Goal: Task Accomplishment & Management: Manage account settings

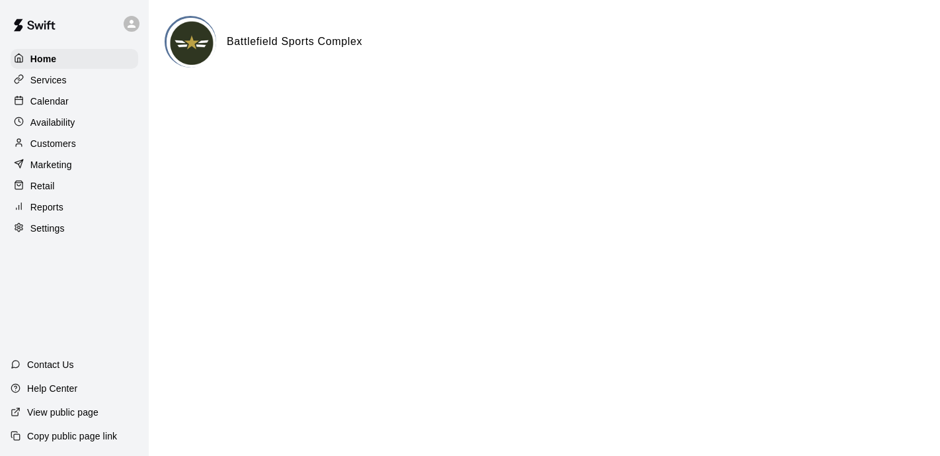
click at [57, 100] on p "Calendar" at bounding box center [49, 101] width 38 height 13
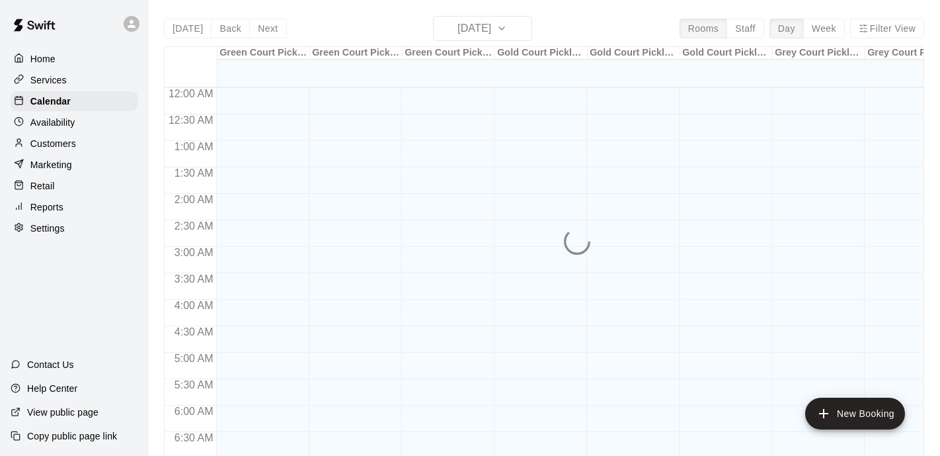
scroll to position [610, 0]
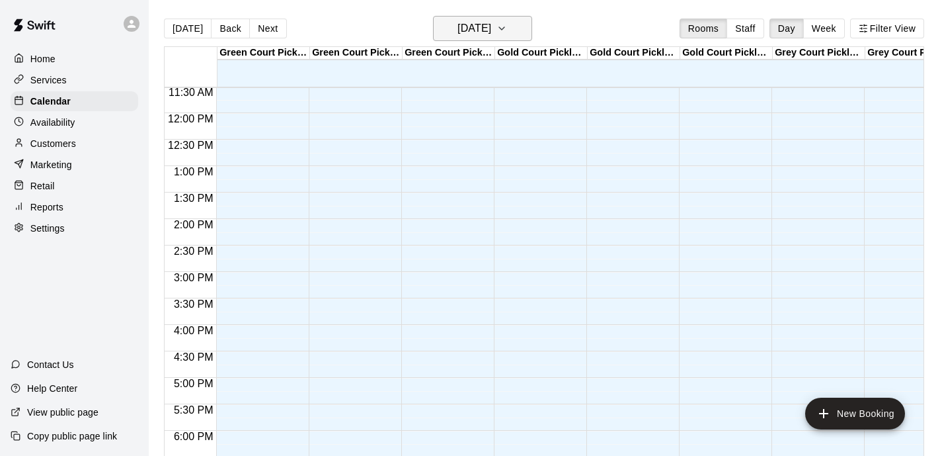
click at [464, 34] on h6 "[DATE]" at bounding box center [475, 28] width 34 height 19
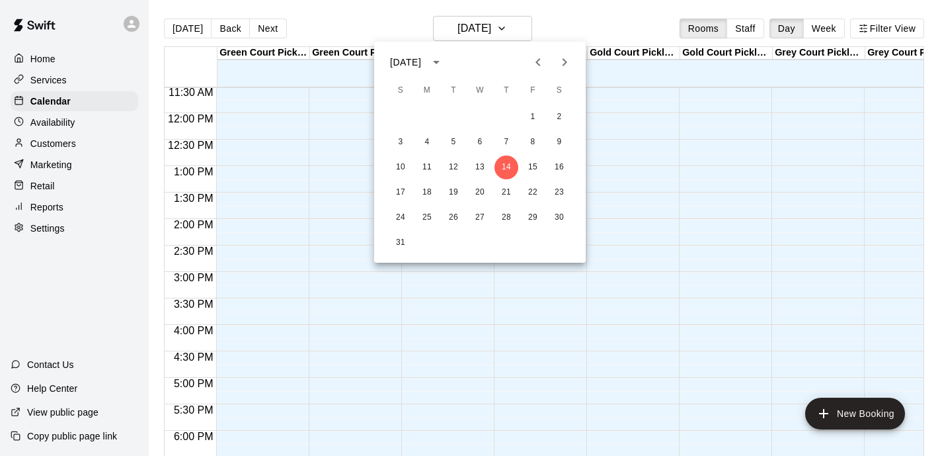
click at [562, 70] on button "Next month" at bounding box center [564, 62] width 26 height 26
click at [423, 218] on button "29" at bounding box center [427, 218] width 24 height 24
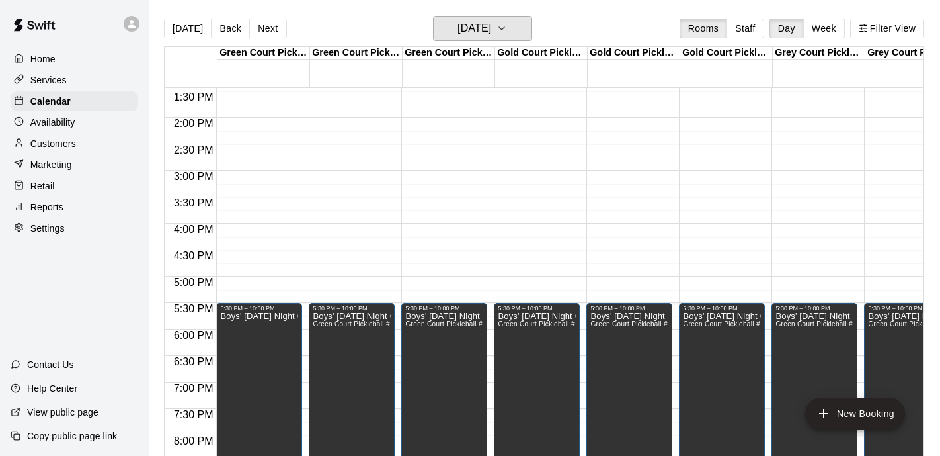
scroll to position [717, 0]
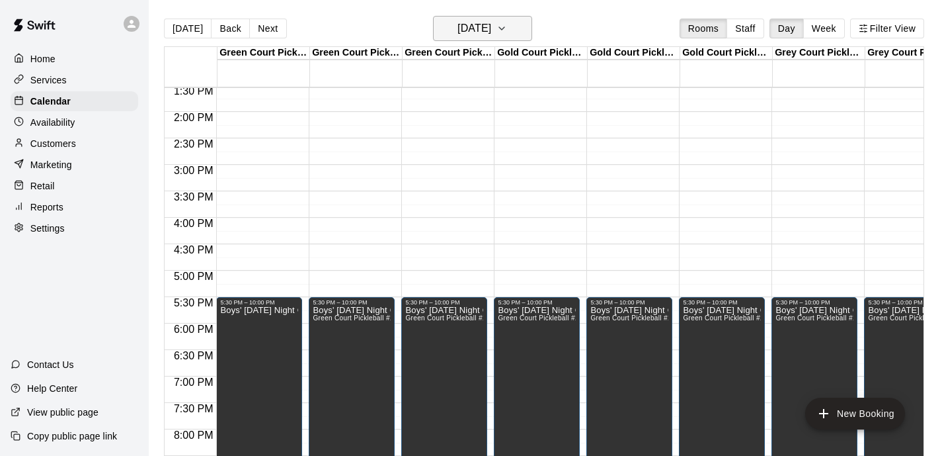
click at [507, 34] on icon "button" at bounding box center [502, 28] width 11 height 16
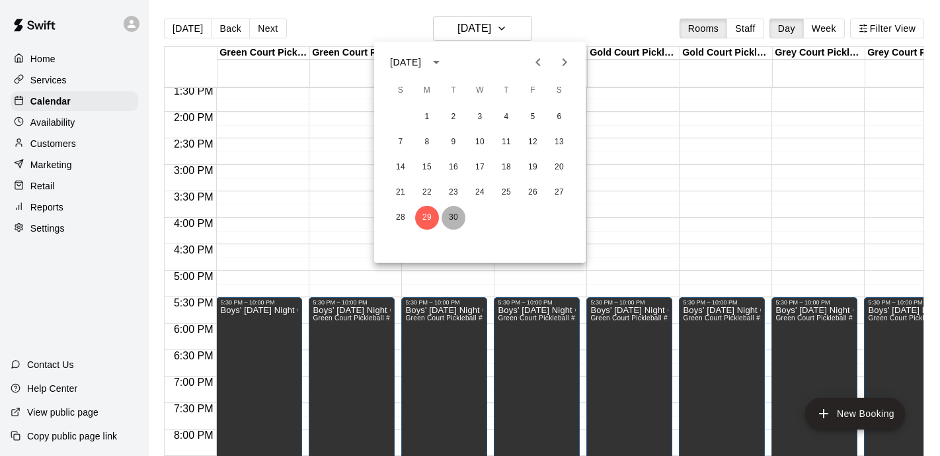
click at [453, 215] on button "30" at bounding box center [454, 218] width 24 height 24
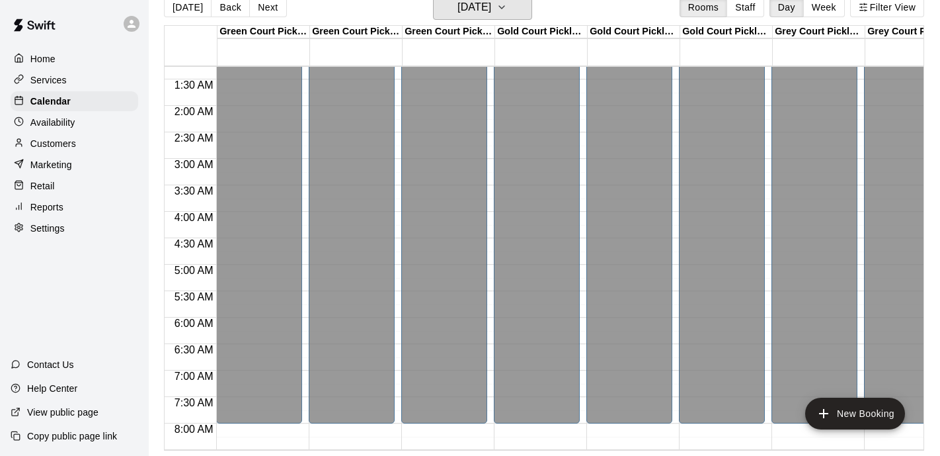
scroll to position [0, 0]
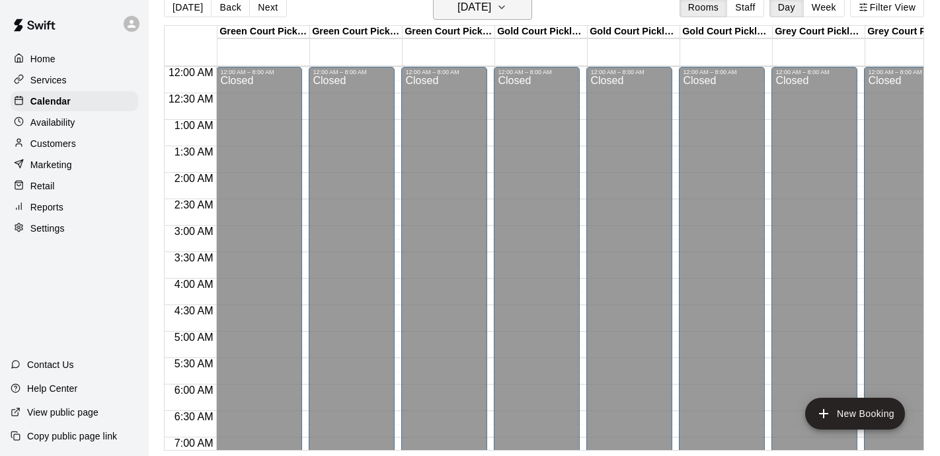
click at [478, 11] on h6 "Tuesday Sep 30" at bounding box center [475, 7] width 34 height 19
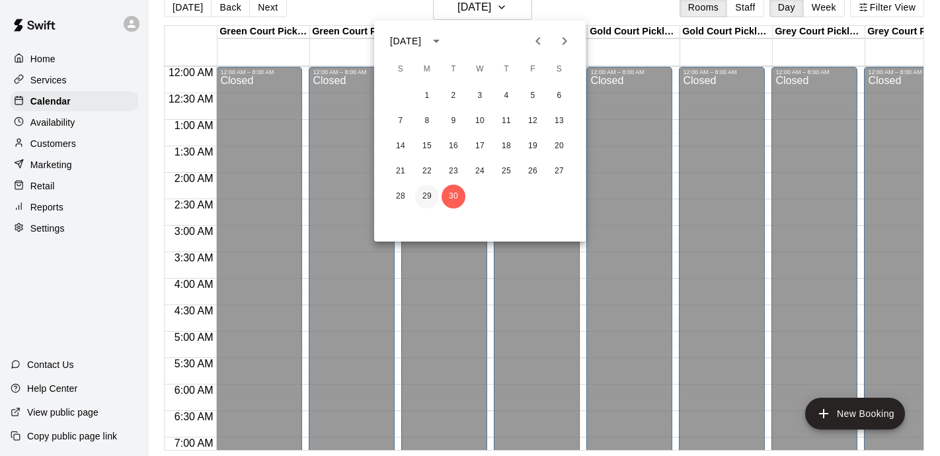
click at [421, 200] on button "29" at bounding box center [427, 196] width 24 height 24
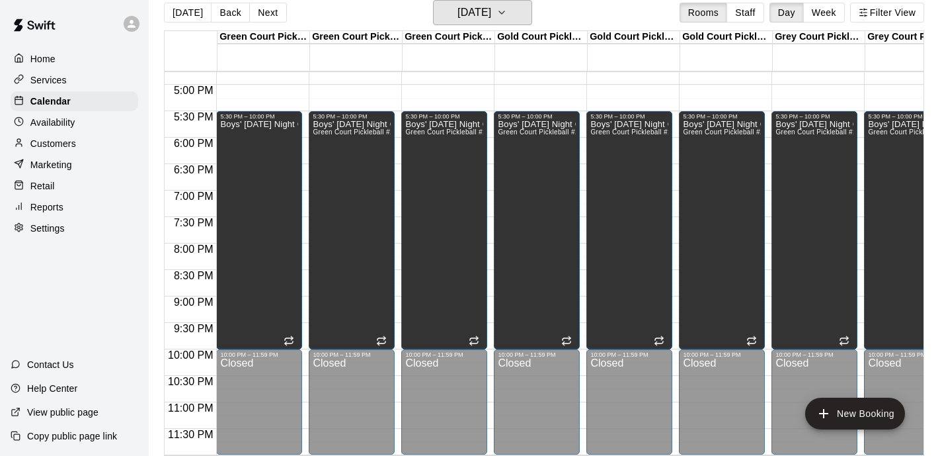
scroll to position [887, 0]
click at [465, 17] on h6 "Monday Sep 29" at bounding box center [475, 12] width 34 height 19
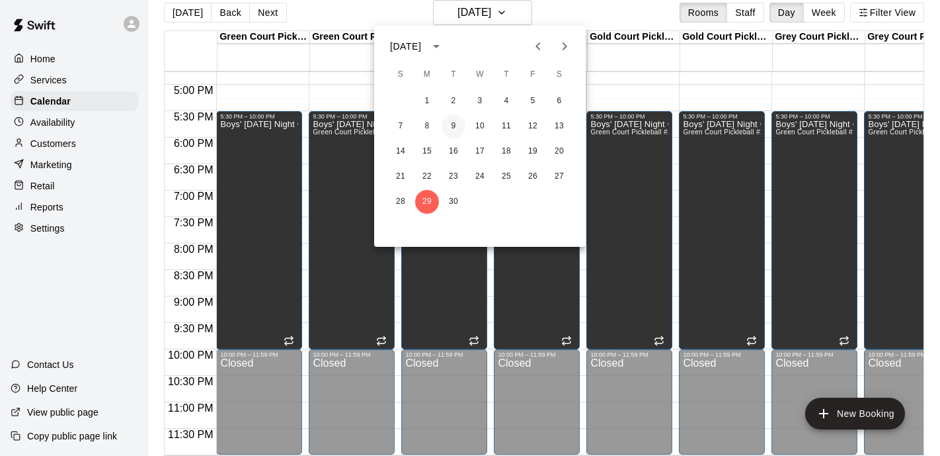
click at [453, 122] on button "9" at bounding box center [454, 126] width 24 height 24
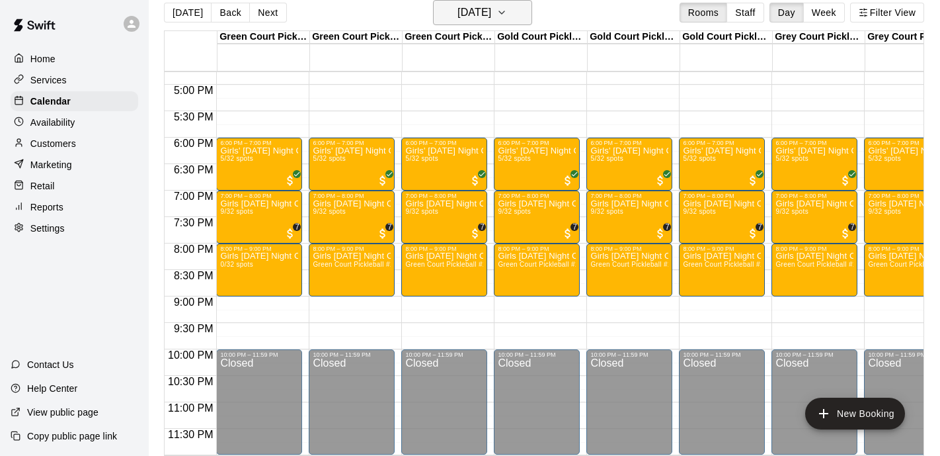
click at [507, 17] on icon "button" at bounding box center [502, 13] width 11 height 16
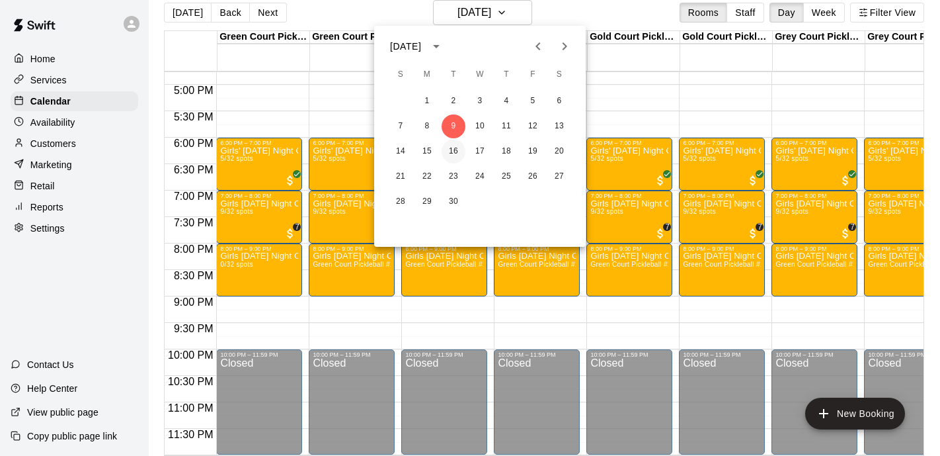
click at [452, 148] on button "16" at bounding box center [454, 152] width 24 height 24
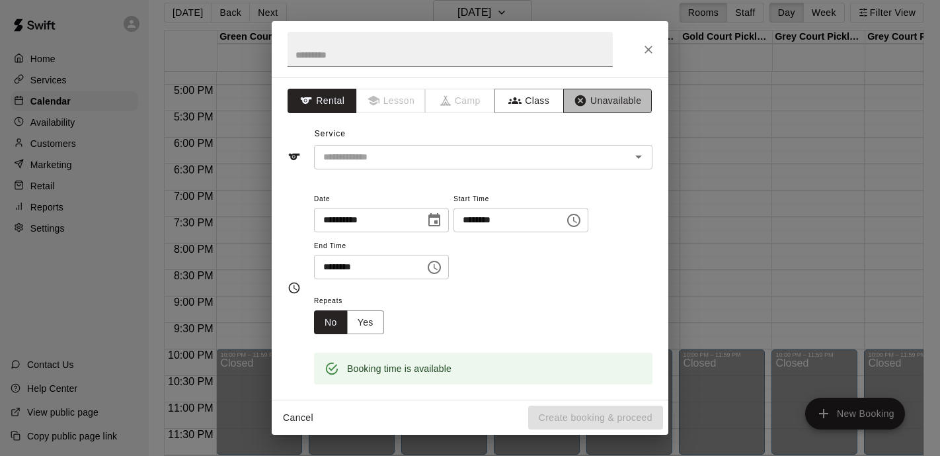
click at [610, 103] on button "Unavailable" at bounding box center [607, 101] width 89 height 24
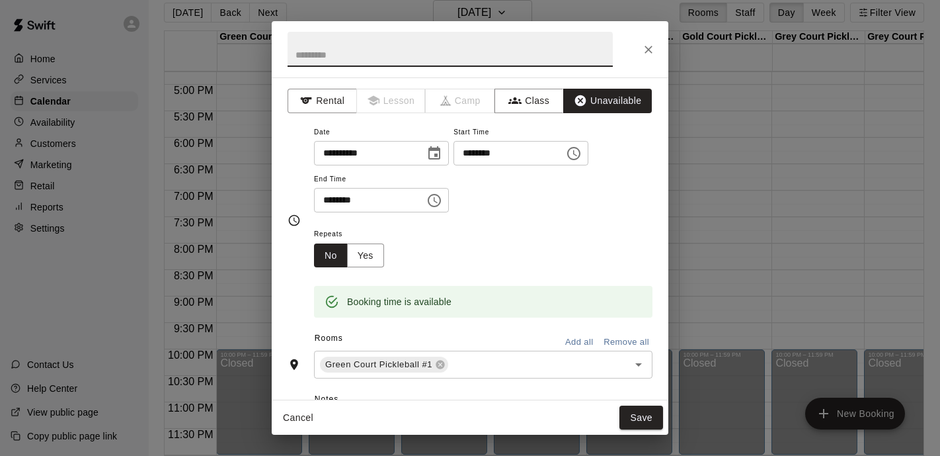
click at [356, 65] on input "text" at bounding box center [450, 49] width 325 height 35
click at [398, 59] on input "**********" at bounding box center [450, 49] width 325 height 35
type input "**********"
click at [330, 202] on input "********" at bounding box center [365, 200] width 102 height 24
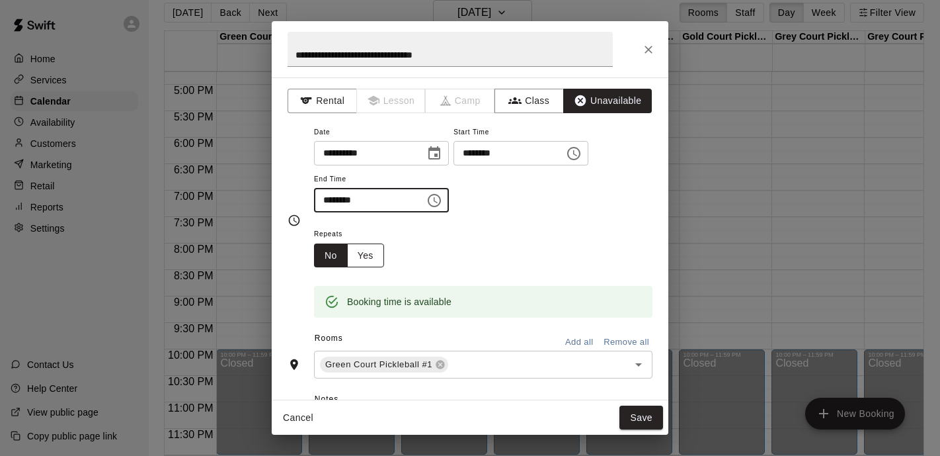
type input "********"
click at [367, 255] on button "Yes" at bounding box center [365, 255] width 37 height 24
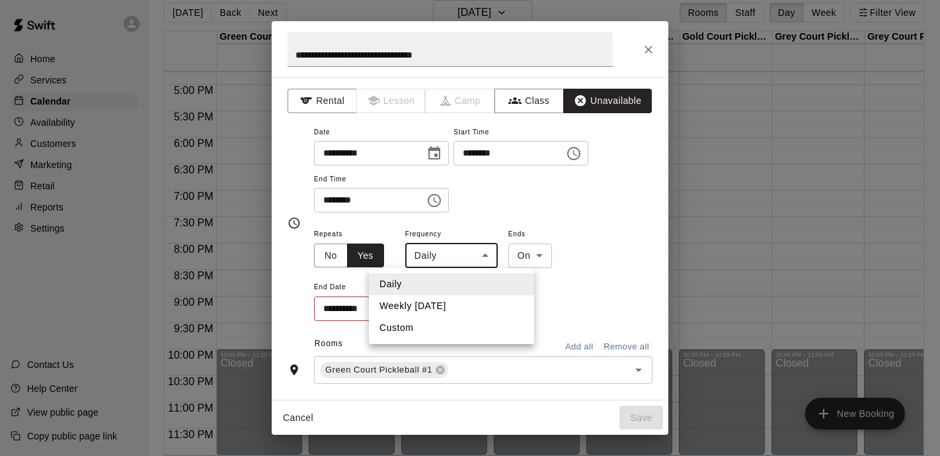
click at [449, 257] on body "Home Services Calendar Availability Customers Marketing Retail Reports Settings…" at bounding box center [470, 222] width 940 height 477
click at [438, 301] on li "Weekly on Tuesday" at bounding box center [451, 306] width 165 height 22
type input "******"
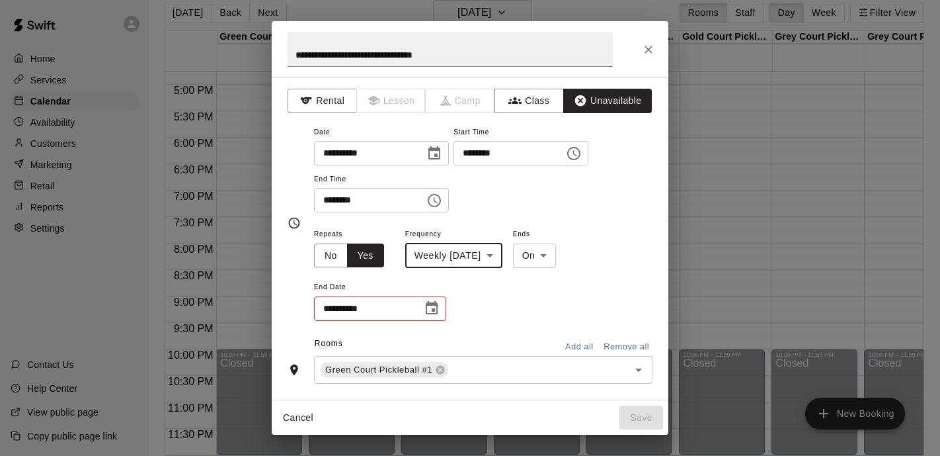
click at [436, 304] on icon "Choose date" at bounding box center [432, 307] width 12 height 13
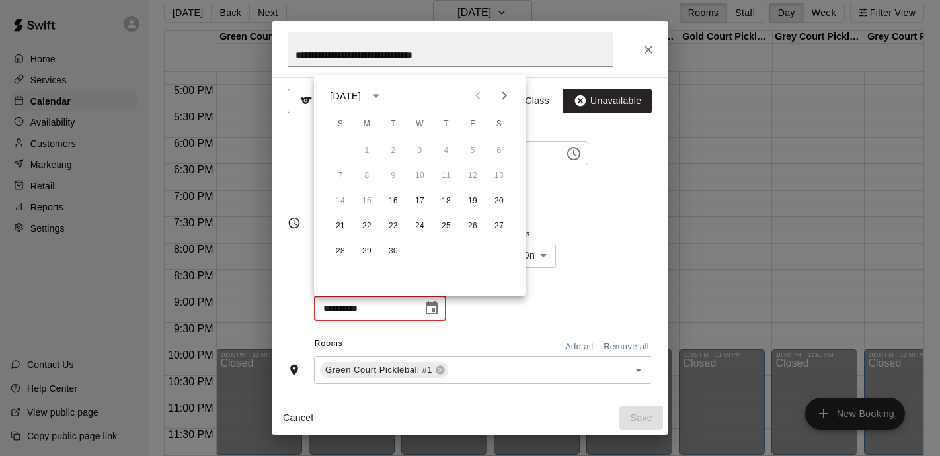
click at [505, 97] on icon "Next month" at bounding box center [505, 96] width 5 height 8
click at [391, 198] on button "14" at bounding box center [394, 201] width 24 height 24
type input "**********"
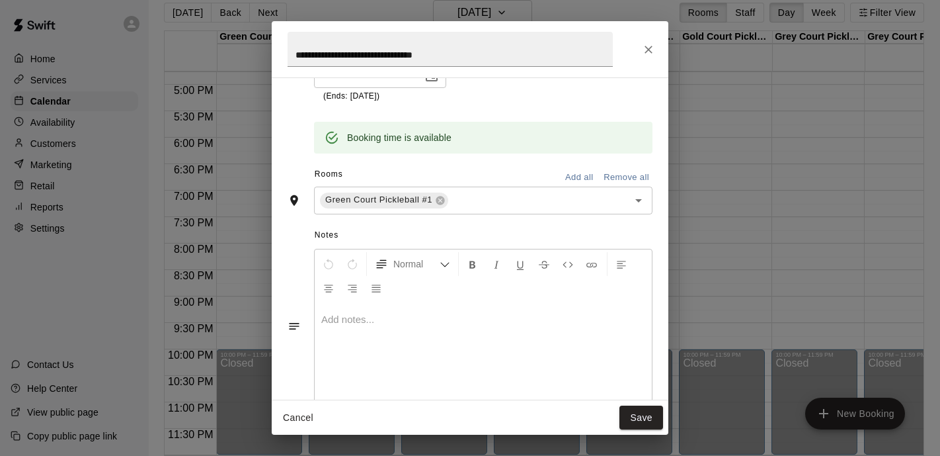
scroll to position [234, 0]
click at [586, 174] on button "Add all" at bounding box center [579, 176] width 42 height 20
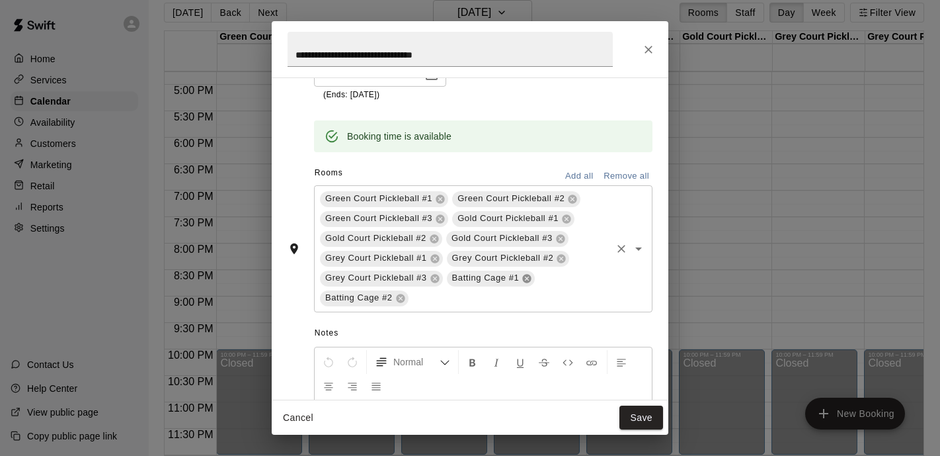
click at [526, 279] on icon at bounding box center [527, 278] width 9 height 9
click at [526, 278] on icon at bounding box center [527, 278] width 9 height 9
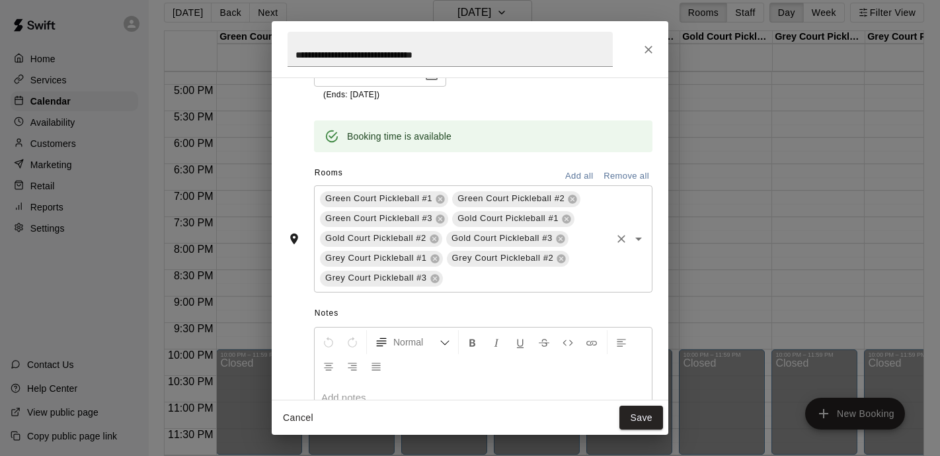
scroll to position [341, 0]
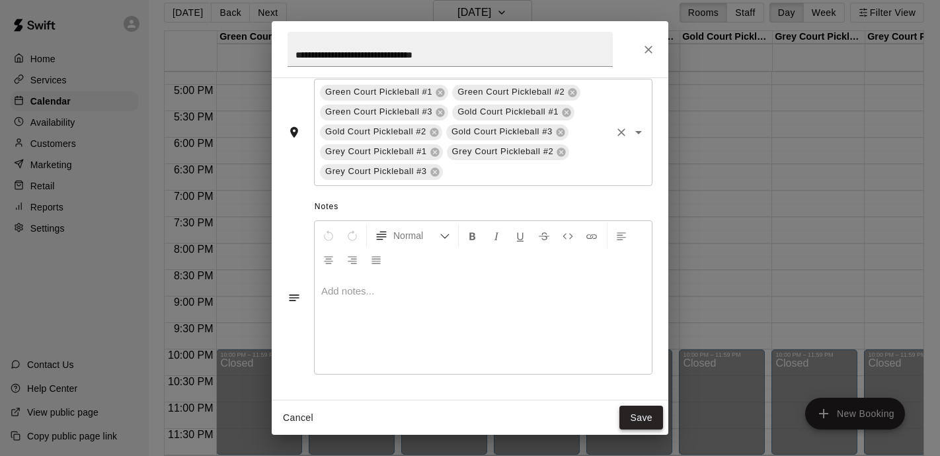
click at [631, 409] on button "Save" at bounding box center [642, 417] width 44 height 24
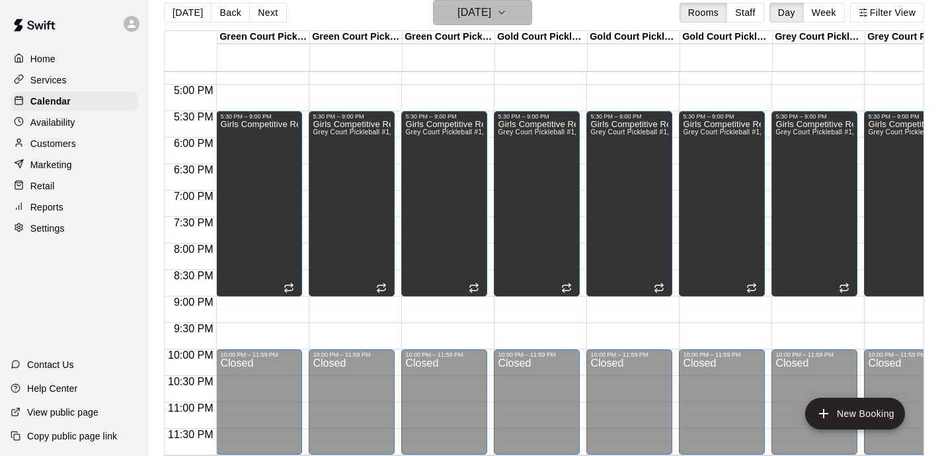
click at [474, 18] on h6 "Tuesday Sep 16" at bounding box center [475, 12] width 34 height 19
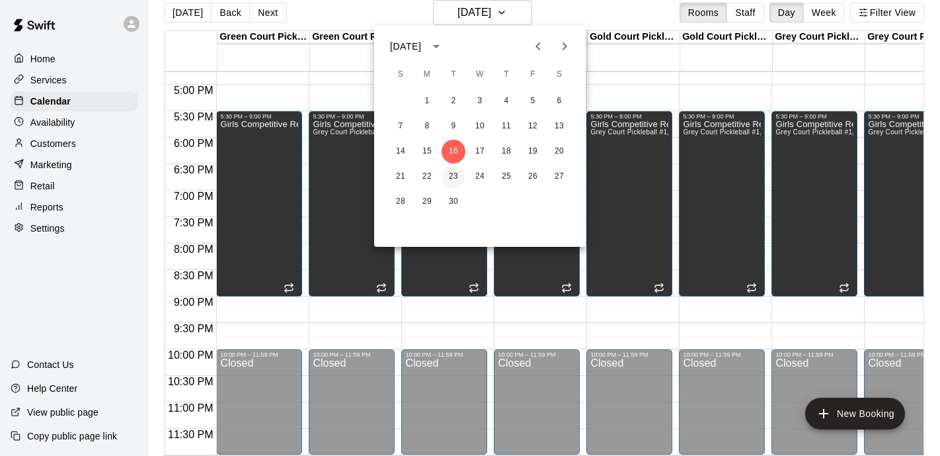
click at [446, 175] on button "23" at bounding box center [454, 177] width 24 height 24
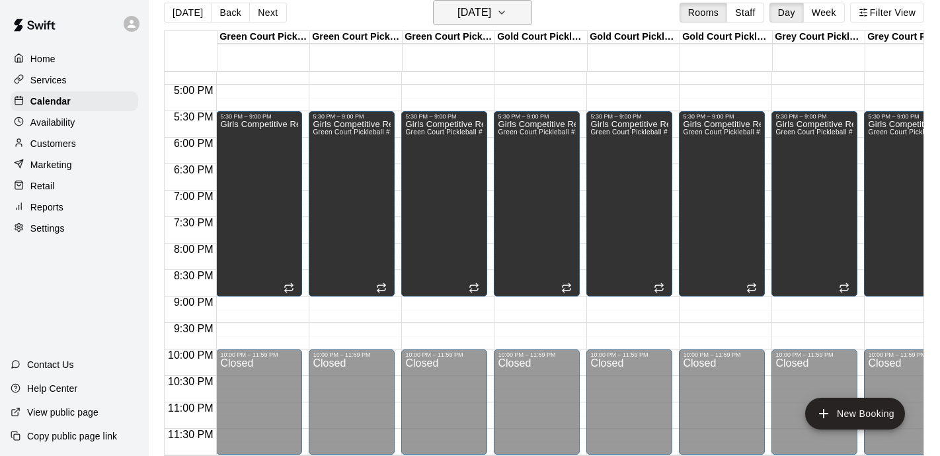
click at [481, 17] on h6 "Tuesday Sep 23" at bounding box center [475, 12] width 34 height 19
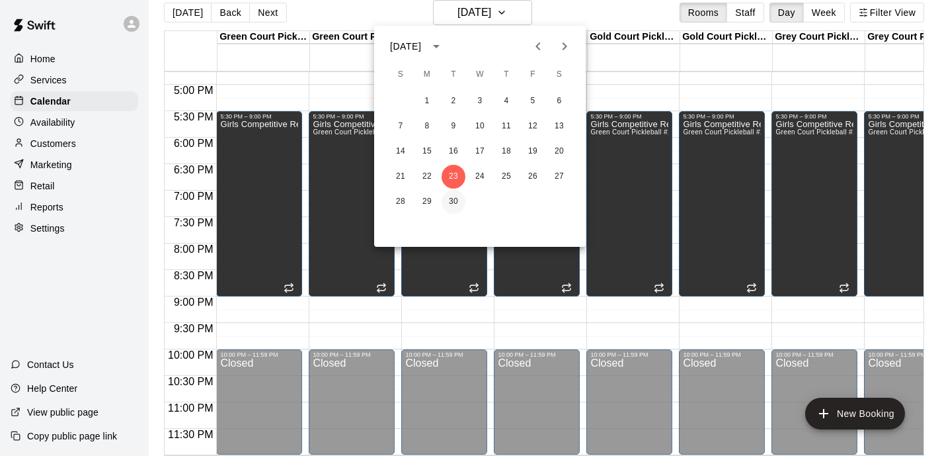
click at [448, 198] on button "30" at bounding box center [454, 202] width 24 height 24
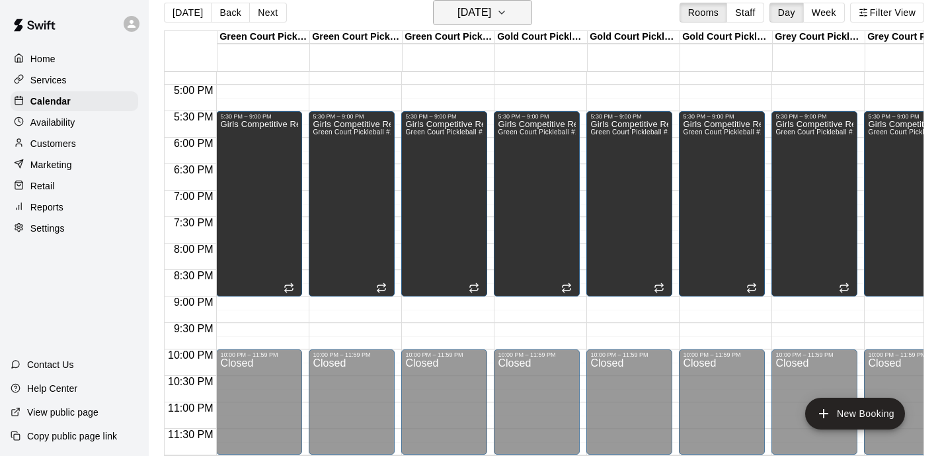
click at [487, 8] on h6 "Tuesday Sep 30" at bounding box center [475, 12] width 34 height 19
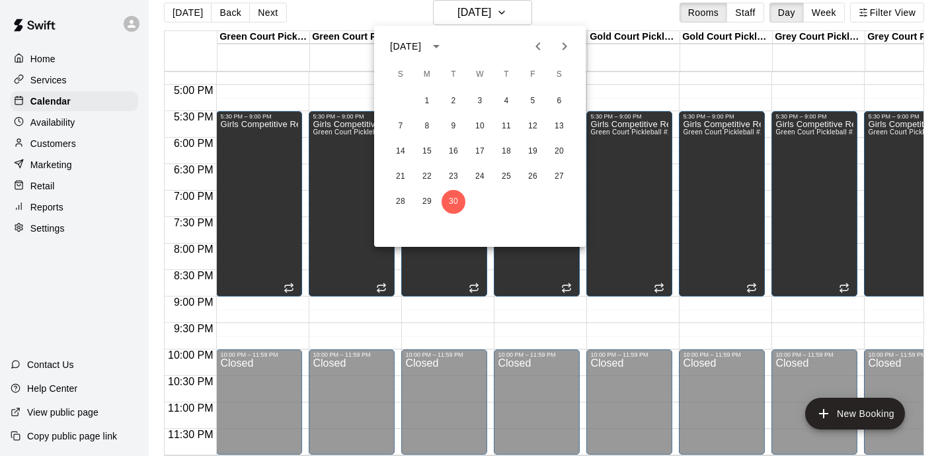
click at [561, 46] on icon "Next month" at bounding box center [565, 46] width 16 height 16
click at [453, 126] on button "7" at bounding box center [454, 126] width 24 height 24
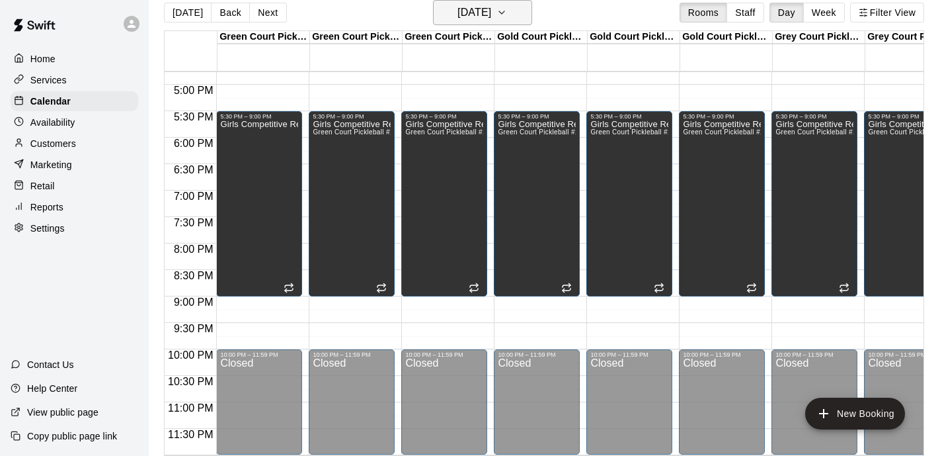
click at [527, 20] on button "Tuesday Oct 07" at bounding box center [482, 12] width 99 height 25
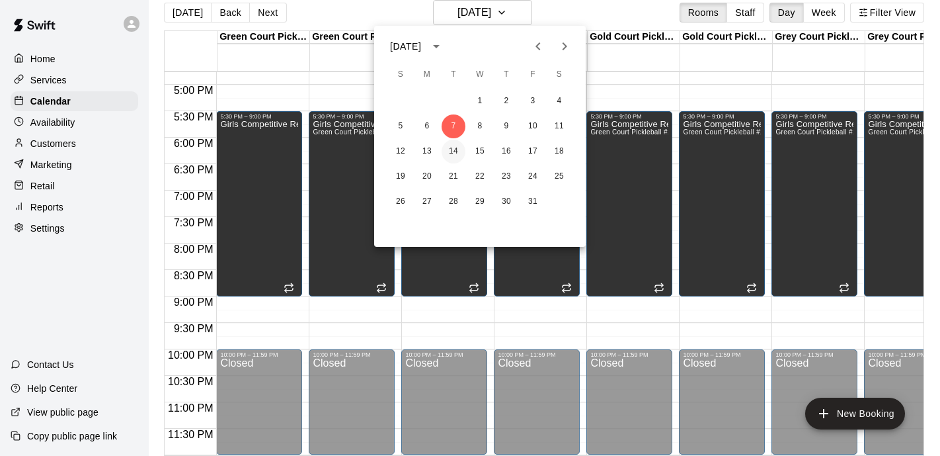
click at [457, 152] on button "14" at bounding box center [454, 152] width 24 height 24
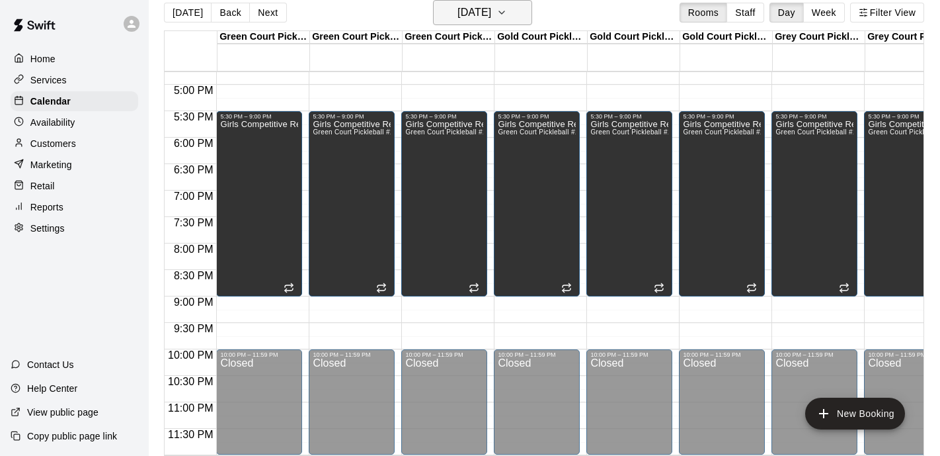
click at [491, 15] on h6 "Tuesday Oct 14" at bounding box center [475, 12] width 34 height 19
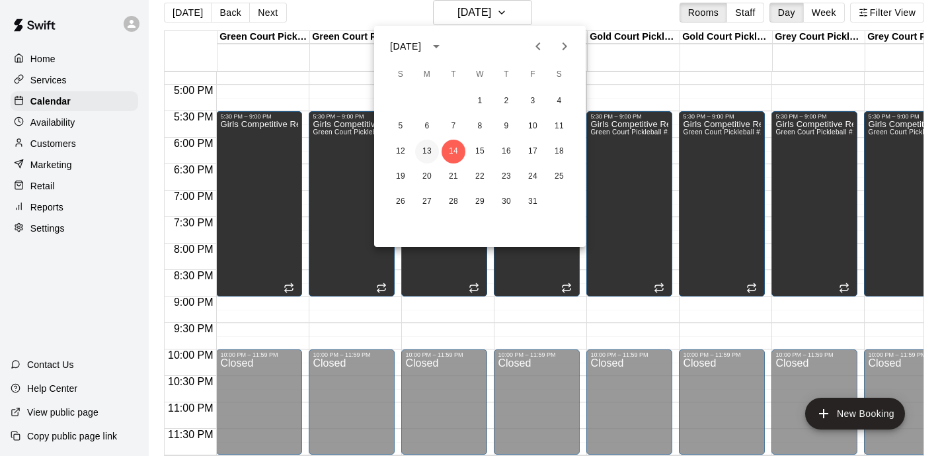
click at [428, 150] on button "13" at bounding box center [427, 152] width 24 height 24
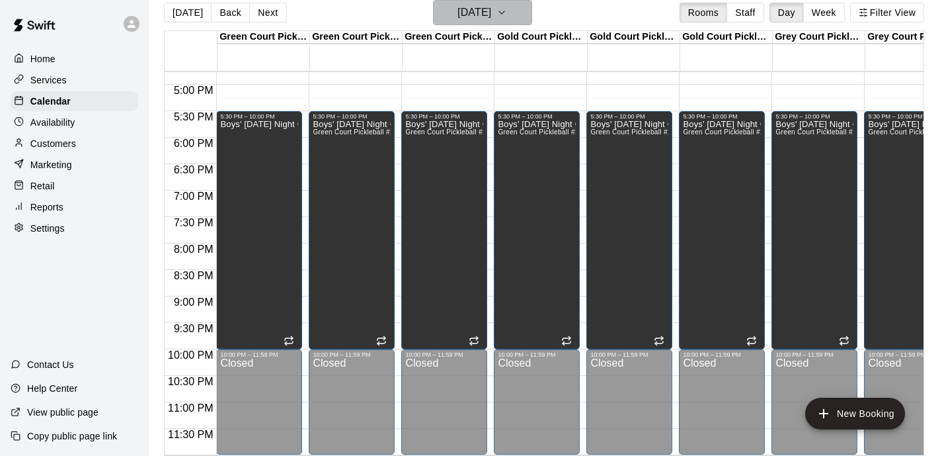
click at [480, 20] on h6 "Monday Oct 13" at bounding box center [475, 12] width 34 height 19
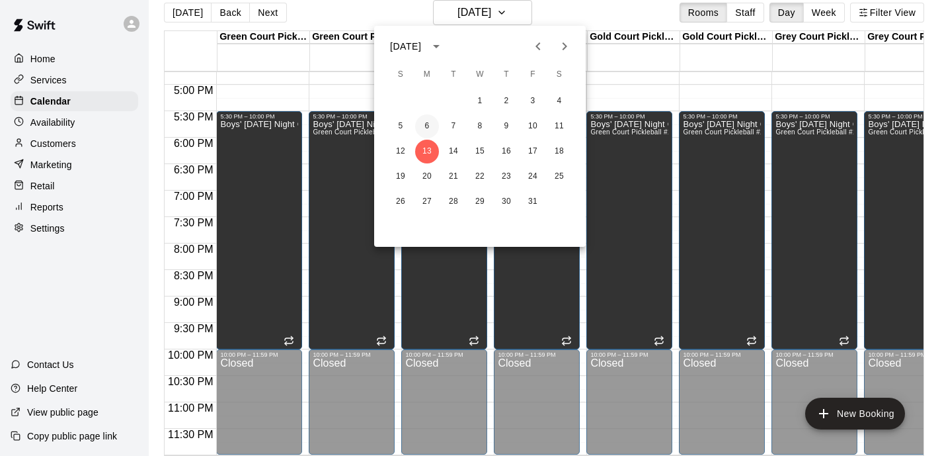
click at [425, 121] on button "6" at bounding box center [427, 126] width 24 height 24
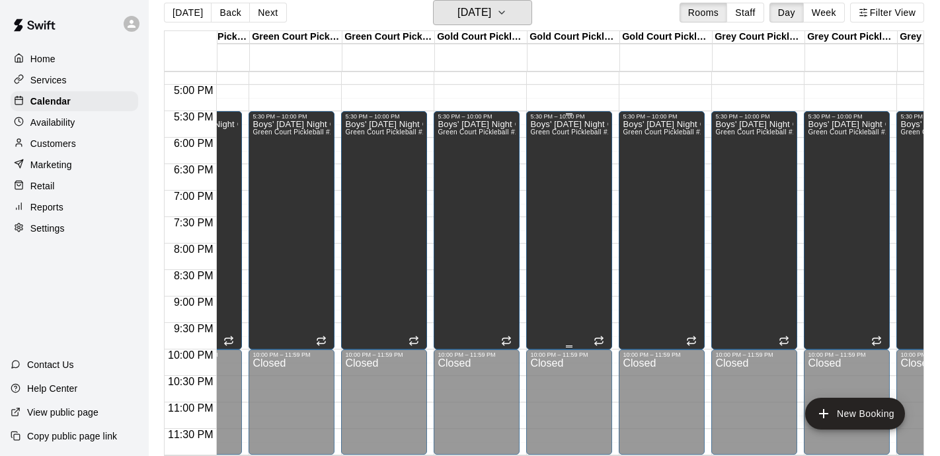
scroll to position [0, 0]
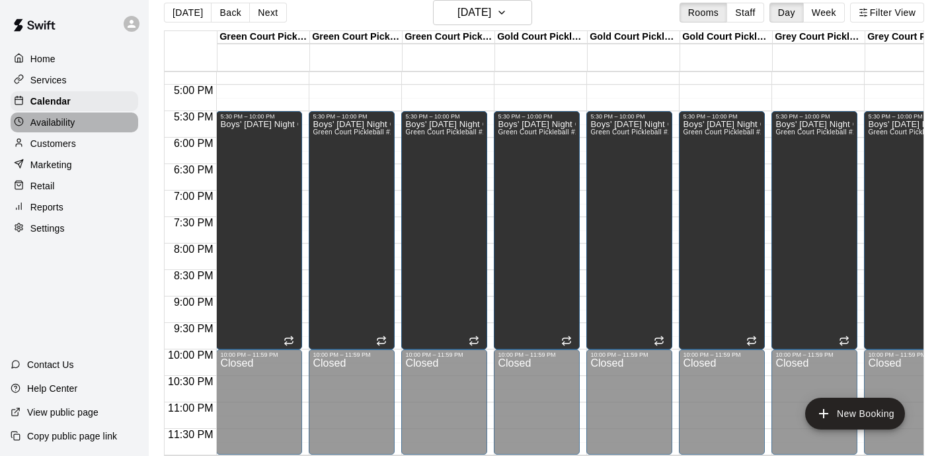
click at [56, 117] on p "Availability" at bounding box center [52, 122] width 45 height 13
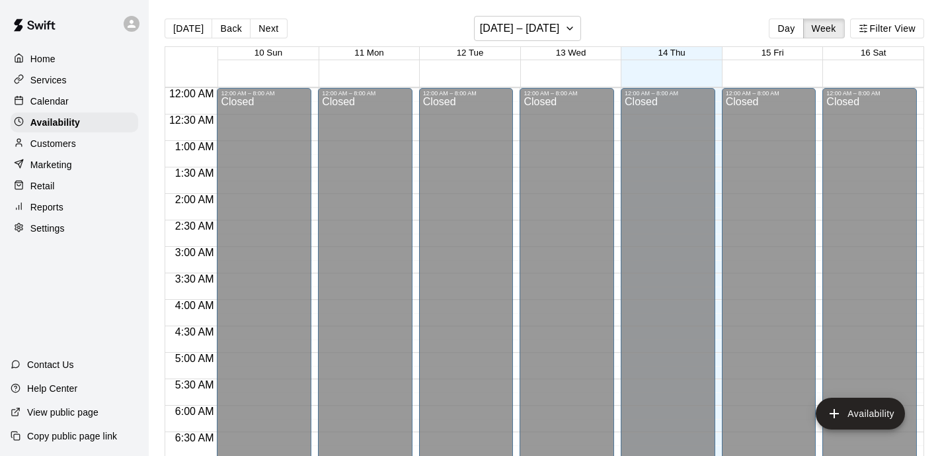
click at [49, 142] on p "Customers" at bounding box center [53, 143] width 46 height 13
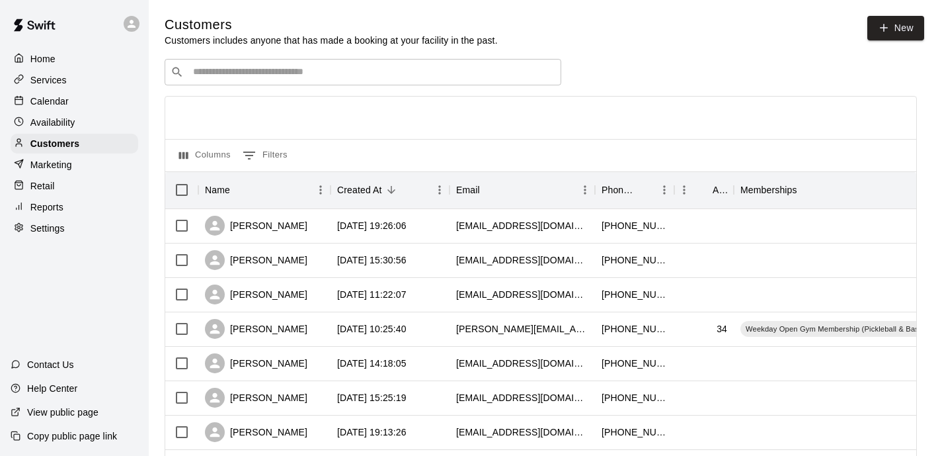
click at [45, 167] on p "Marketing" at bounding box center [51, 164] width 42 height 13
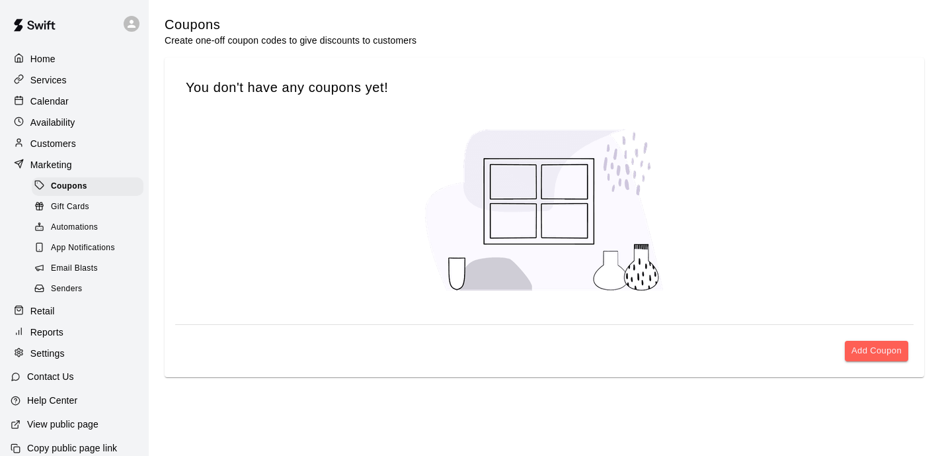
click at [50, 78] on p "Services" at bounding box center [48, 79] width 36 height 13
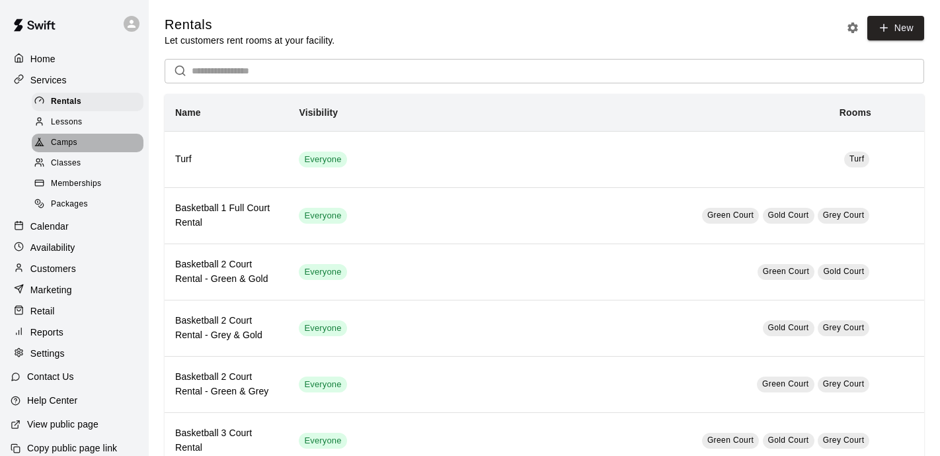
click at [66, 143] on span "Camps" at bounding box center [64, 142] width 26 height 13
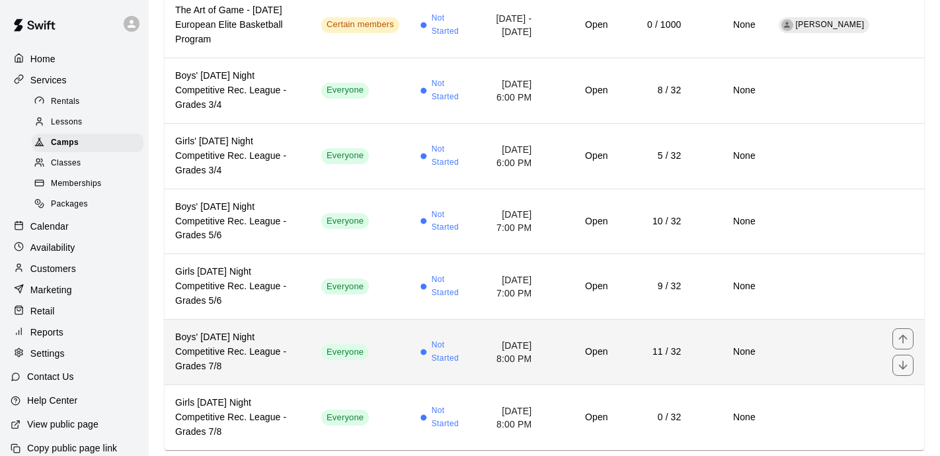
scroll to position [188, 0]
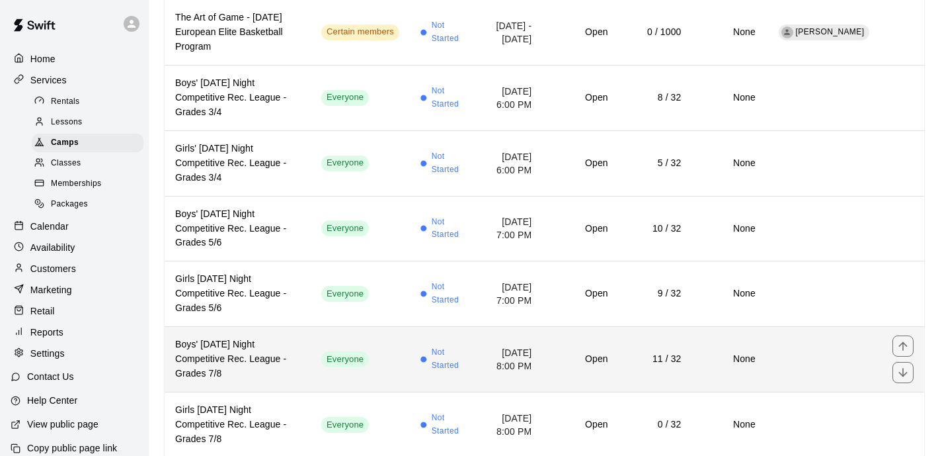
click at [524, 361] on td "[DATE] 8:00 PM" at bounding box center [509, 359] width 65 height 65
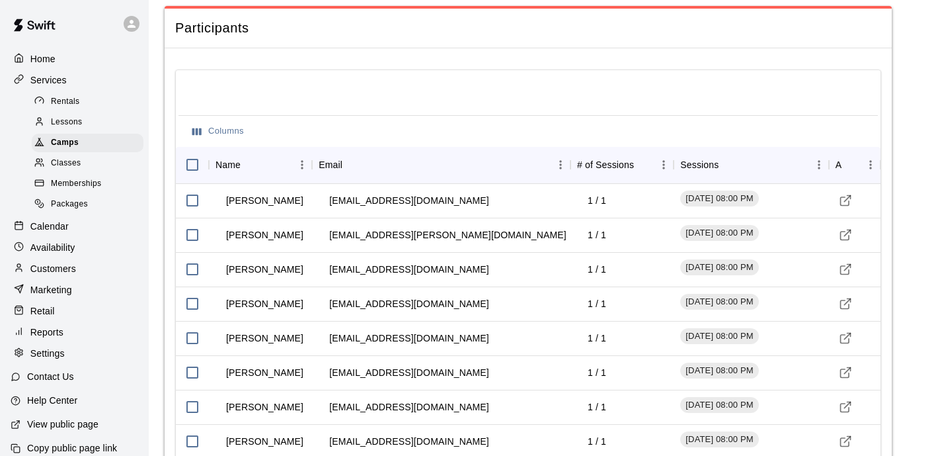
scroll to position [1292, 0]
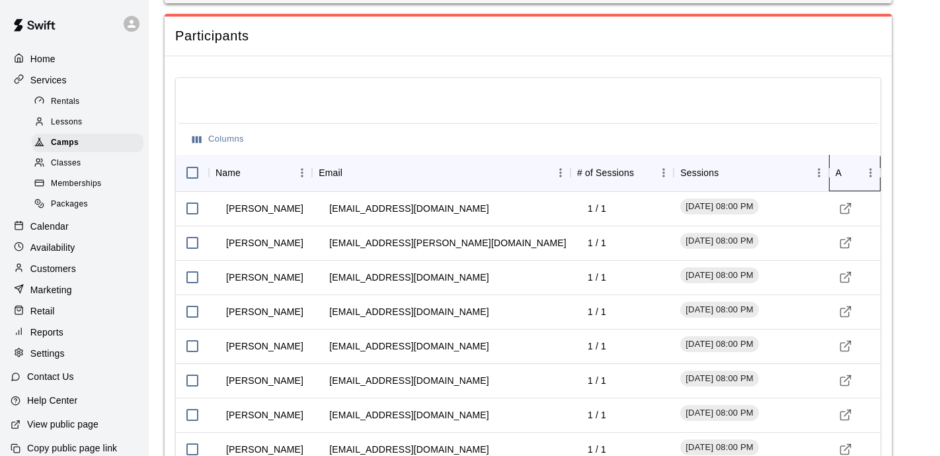
click at [874, 171] on icon "Actions" at bounding box center [881, 173] width 16 height 16
click at [870, 177] on icon "Menu" at bounding box center [870, 172] width 13 height 13
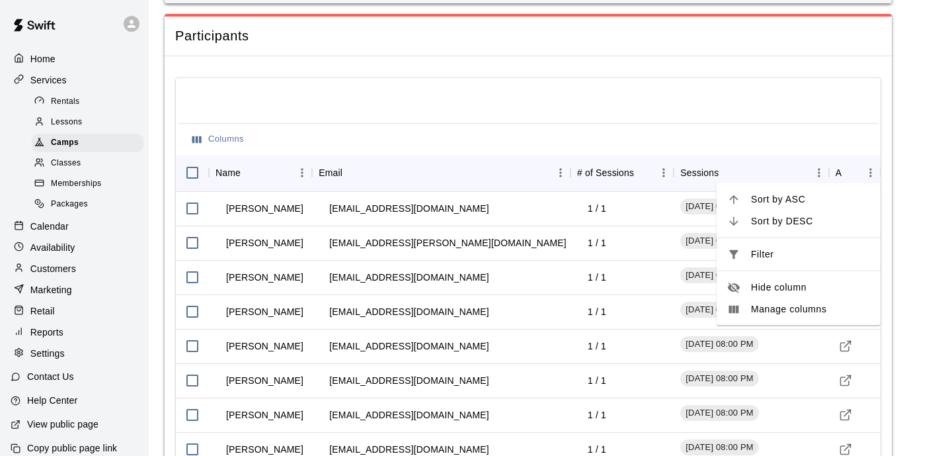
click at [718, 101] on div at bounding box center [529, 102] width 700 height 42
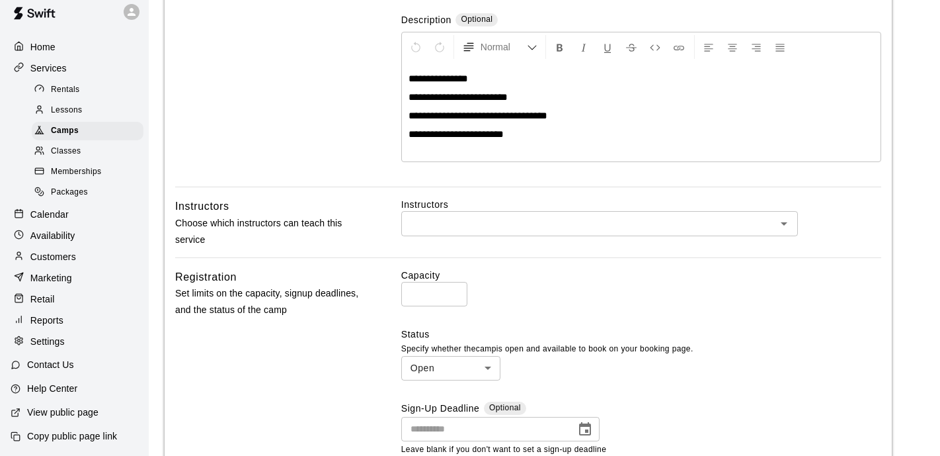
scroll to position [372, 0]
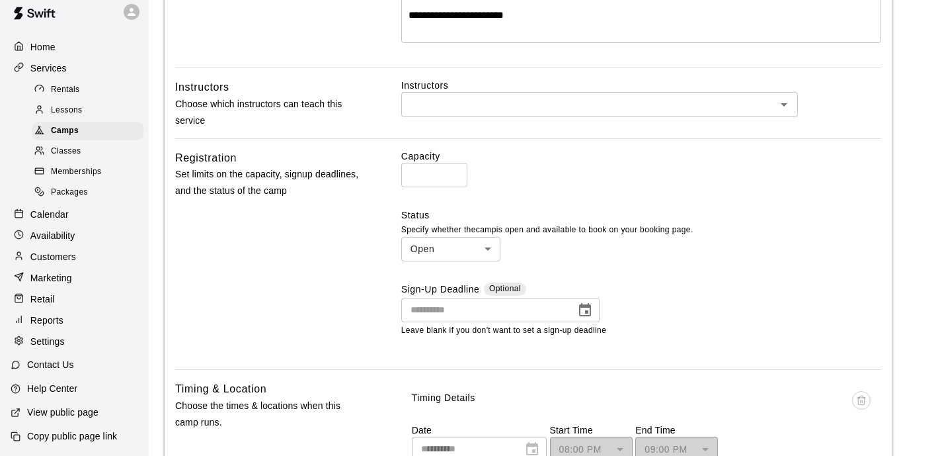
click at [63, 411] on p "View public page" at bounding box center [62, 411] width 71 height 13
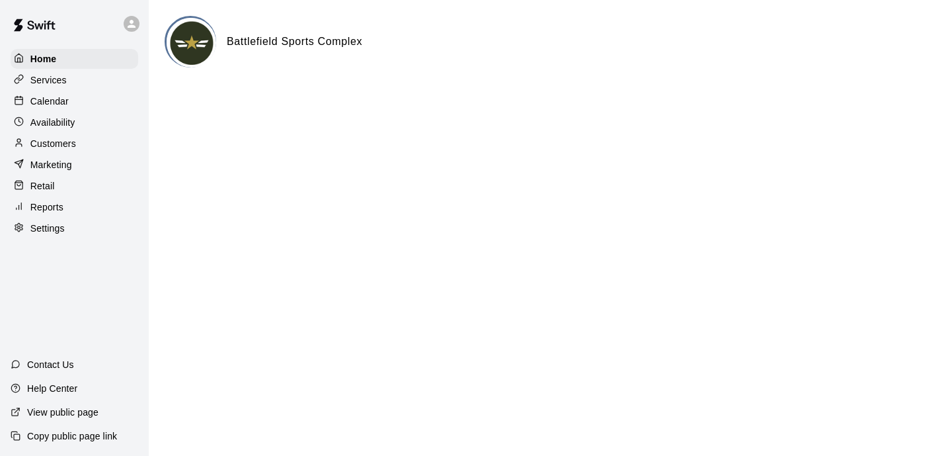
click at [62, 144] on p "Customers" at bounding box center [53, 143] width 46 height 13
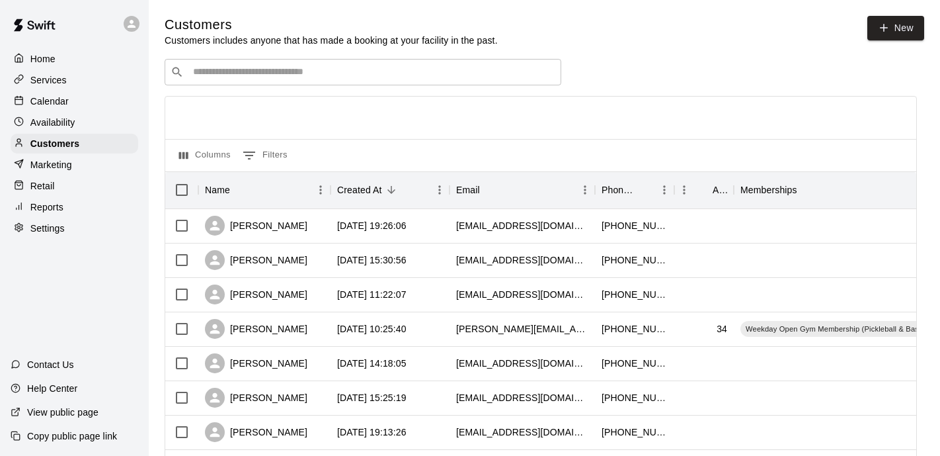
click at [274, 79] on div "​ ​" at bounding box center [363, 72] width 397 height 26
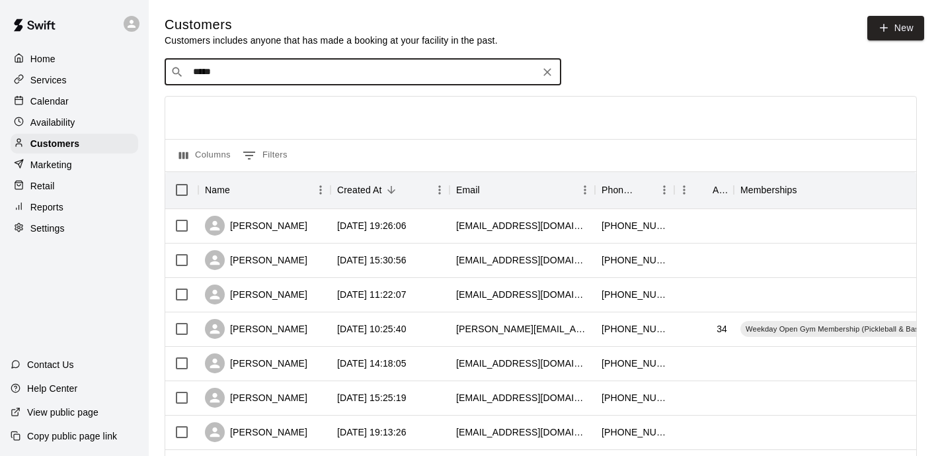
click at [466, 78] on input "*****" at bounding box center [362, 71] width 346 height 13
drag, startPoint x: 228, startPoint y: 77, endPoint x: 140, endPoint y: 76, distance: 88.6
type input "*****"
click at [44, 170] on p "Marketing" at bounding box center [51, 164] width 42 height 13
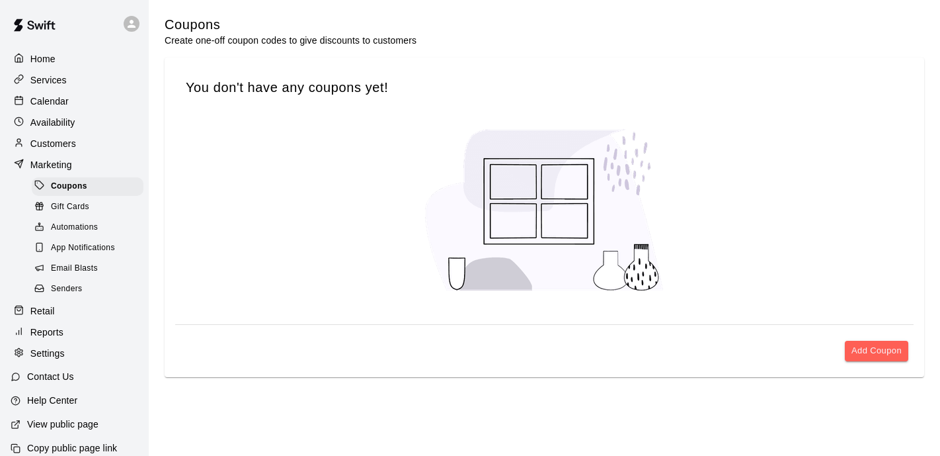
click at [54, 123] on p "Availability" at bounding box center [52, 122] width 45 height 13
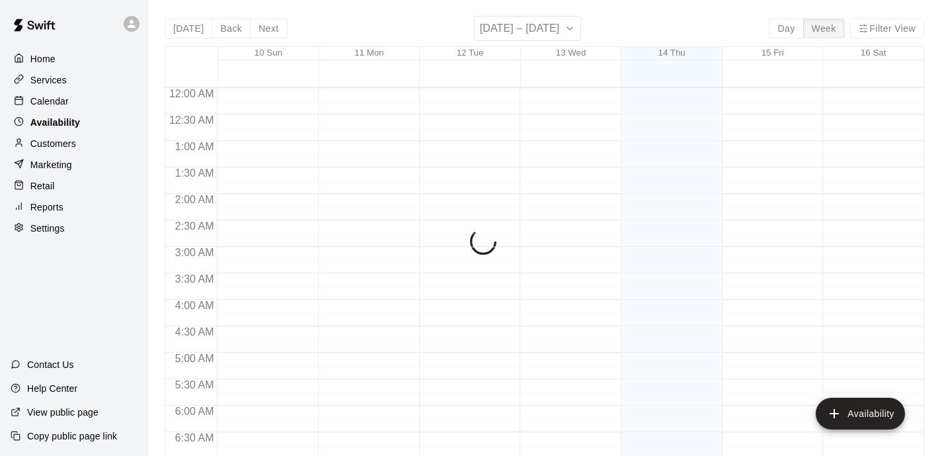
scroll to position [616, 0]
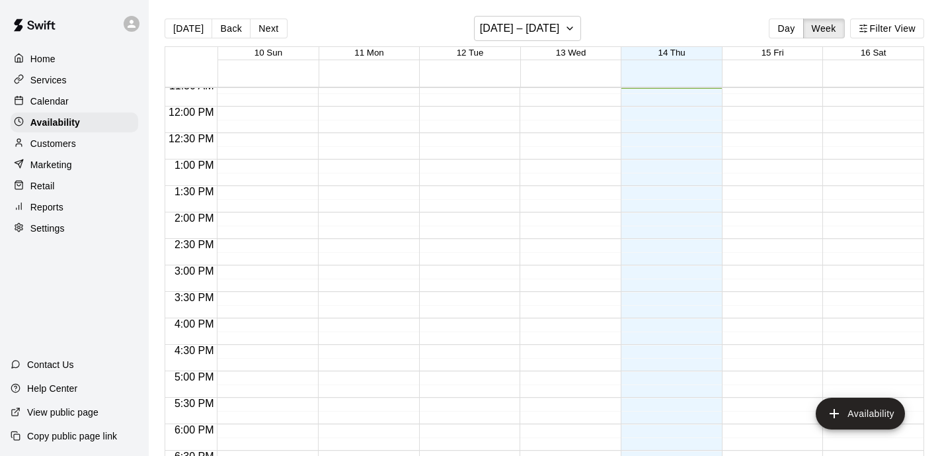
click at [58, 83] on p "Services" at bounding box center [48, 79] width 36 height 13
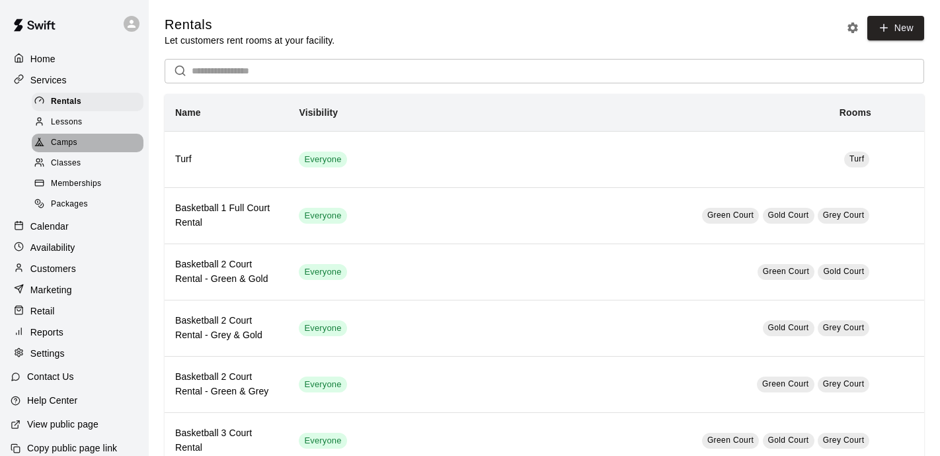
click at [73, 141] on span "Camps" at bounding box center [64, 142] width 26 height 13
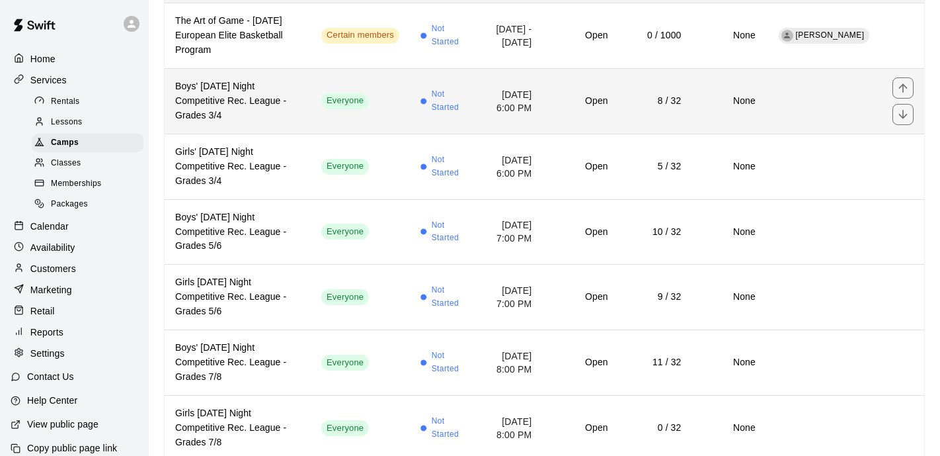
scroll to position [186, 0]
click at [376, 91] on td "Everyone" at bounding box center [360, 99] width 99 height 65
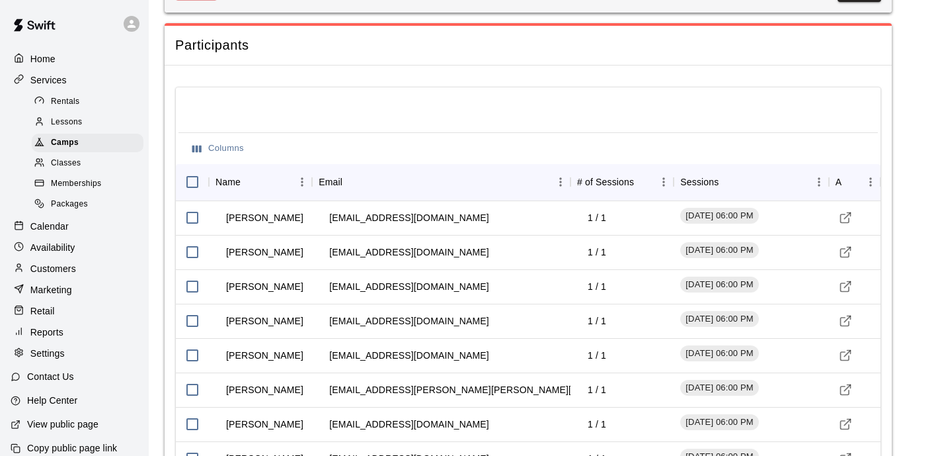
scroll to position [1381, 0]
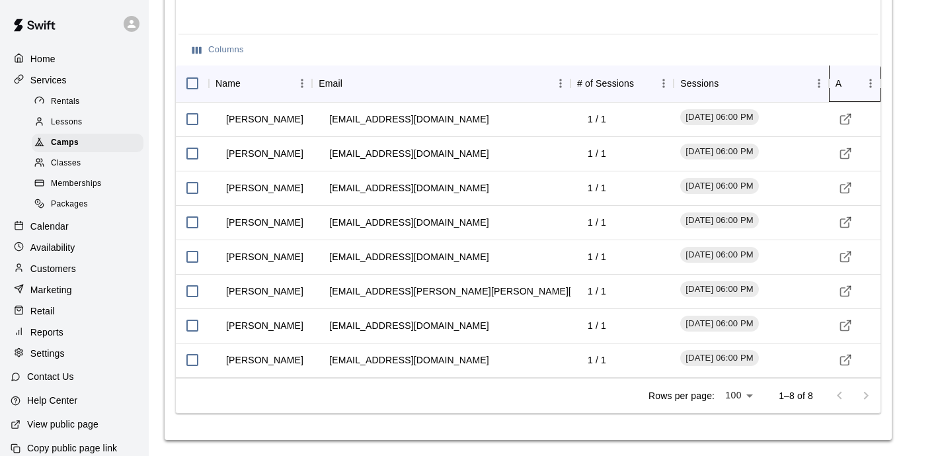
click at [873, 82] on icon "Actions" at bounding box center [881, 83] width 16 height 16
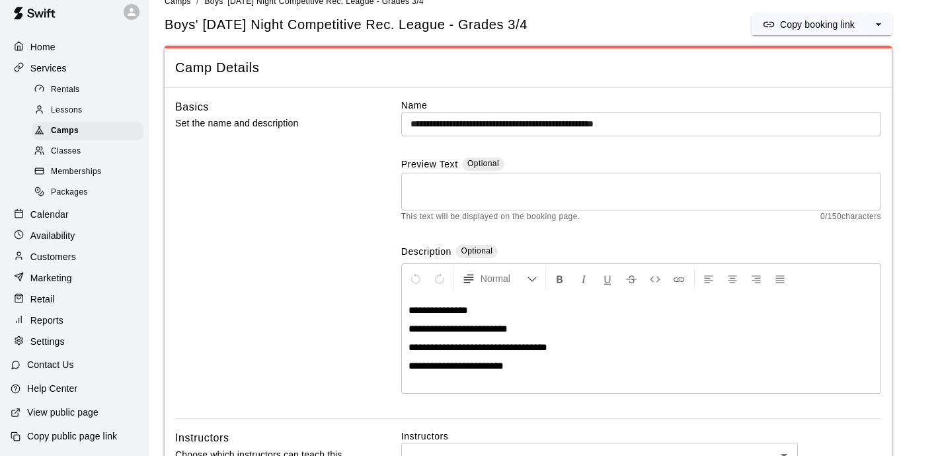
scroll to position [0, 0]
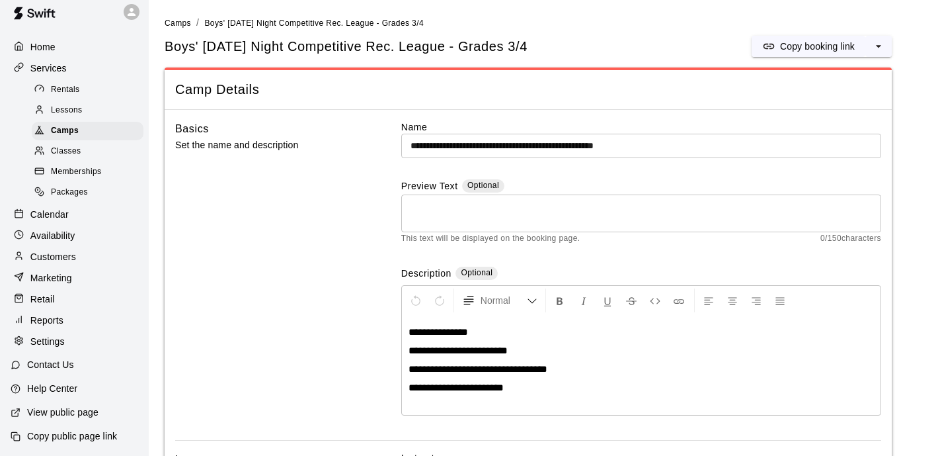
click at [128, 13] on icon at bounding box center [132, 12] width 8 height 8
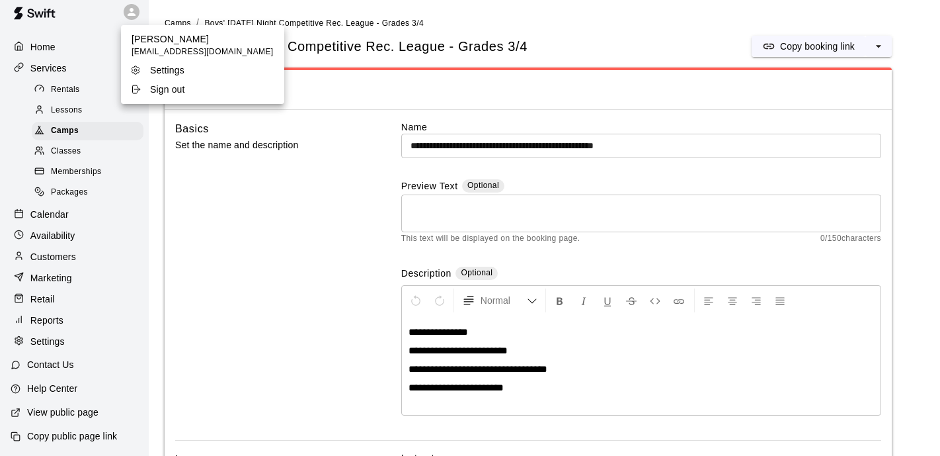
click at [154, 92] on p "Sign out" at bounding box center [167, 89] width 35 height 13
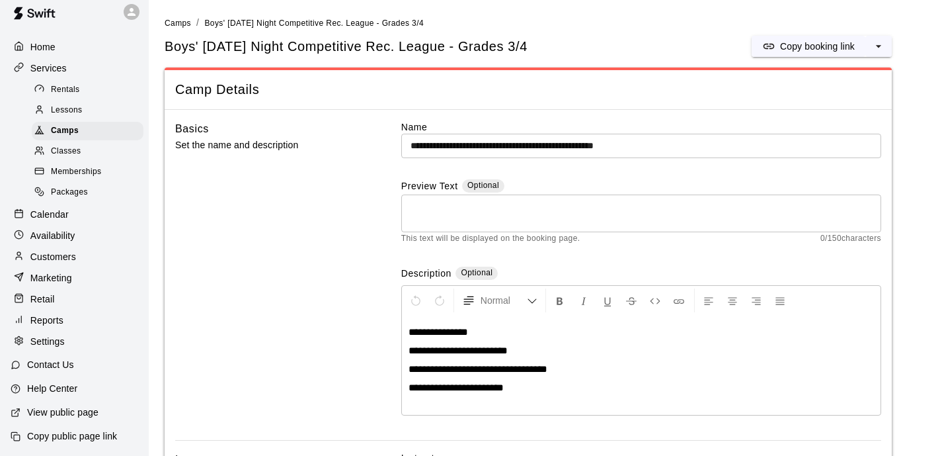
scroll to position [11, 0]
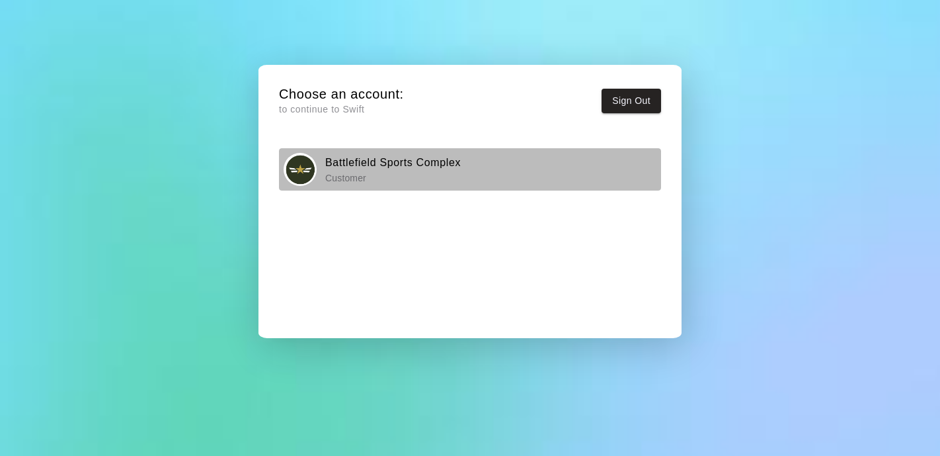
click at [354, 163] on h6 "Battlefield Sports Complex" at bounding box center [393, 162] width 136 height 17
